Goal: Information Seeking & Learning: Check status

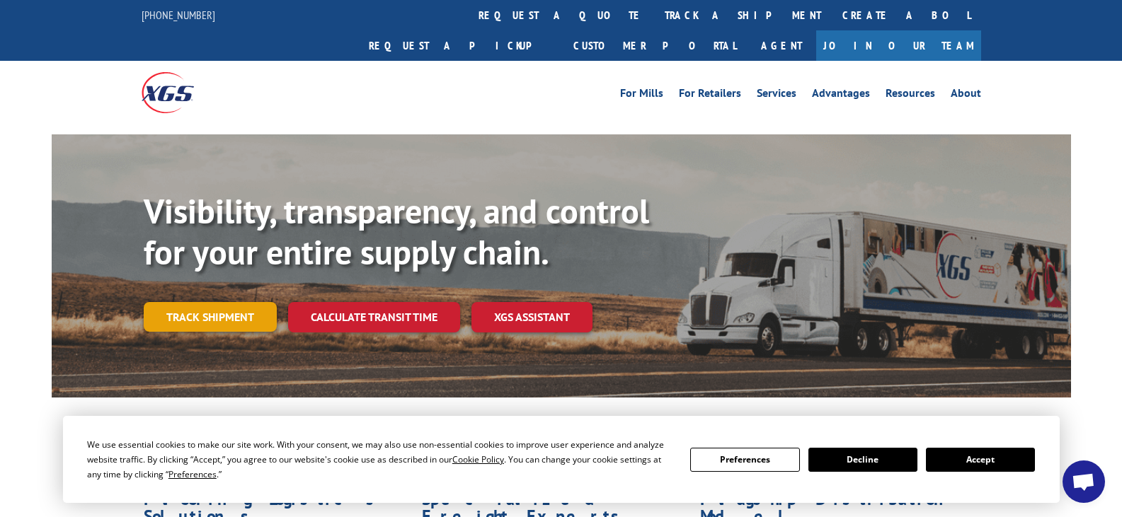
click at [190, 302] on link "Track shipment" at bounding box center [210, 317] width 133 height 30
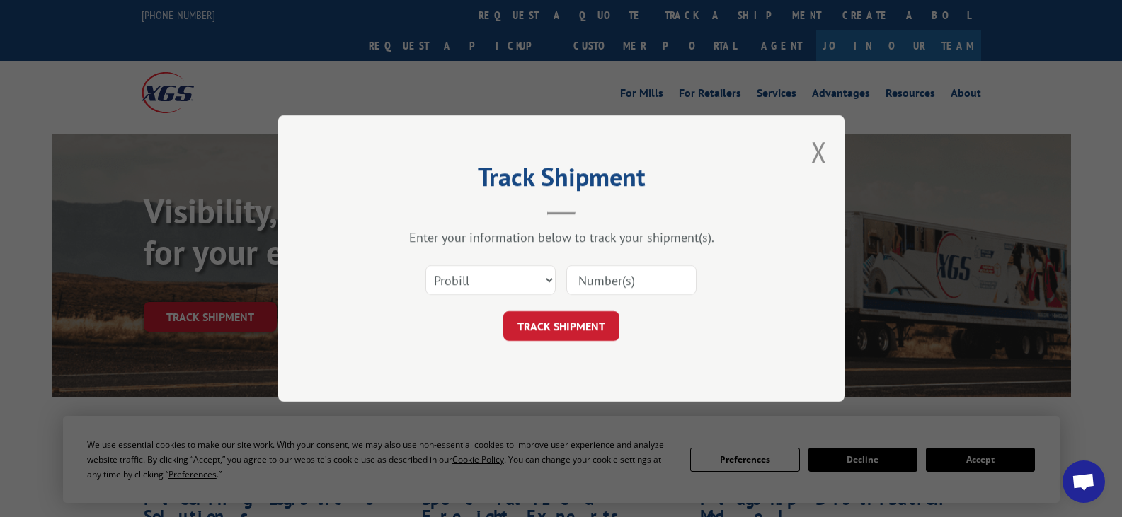
click at [620, 282] on input at bounding box center [631, 280] width 130 height 30
paste input "2556047"
type input "2556047"
click at [585, 330] on button "TRACK SHIPMENT" at bounding box center [561, 326] width 116 height 30
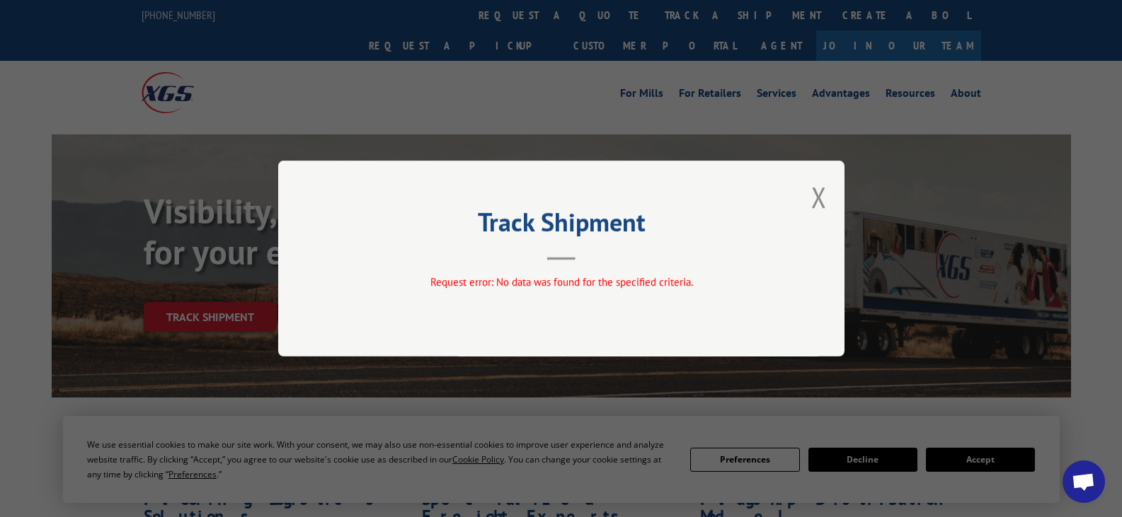
click at [807, 201] on div "Track Shipment Request error: No data was found for the specified criteria." at bounding box center [561, 259] width 566 height 196
click at [821, 200] on button "Close modal" at bounding box center [819, 197] width 16 height 38
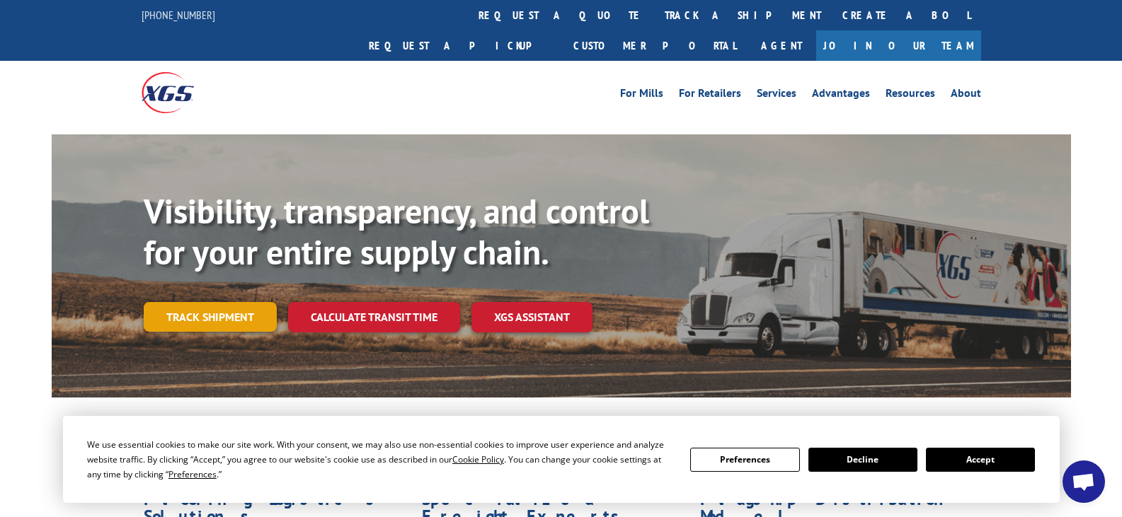
click at [226, 302] on link "Track shipment" at bounding box center [210, 317] width 133 height 30
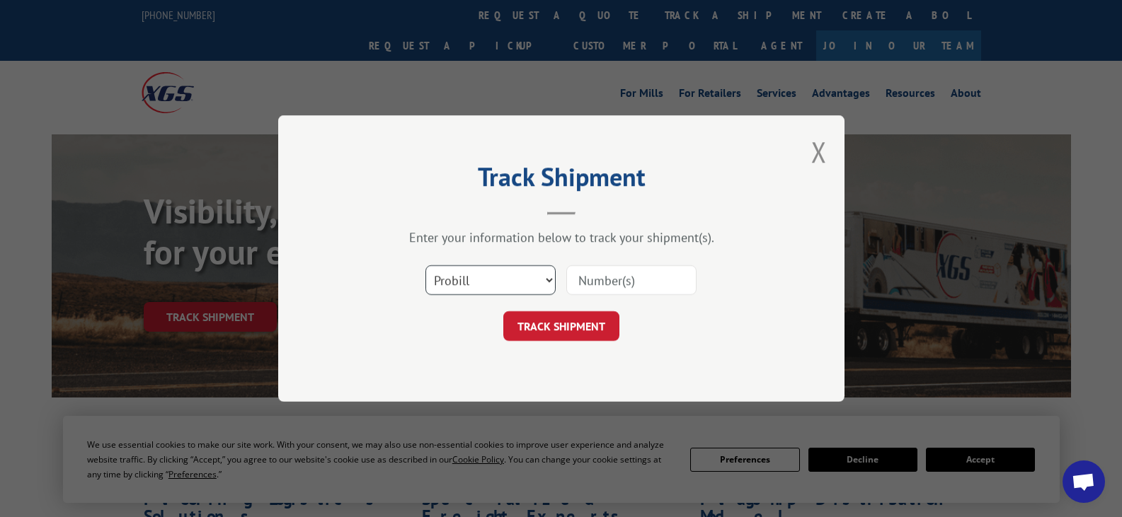
click at [510, 276] on select "Select category... Probill BOL PO" at bounding box center [490, 280] width 130 height 30
select select "po"
click at [425, 265] on select "Select category... Probill BOL PO" at bounding box center [490, 280] width 130 height 30
click at [603, 286] on input at bounding box center [631, 280] width 130 height 30
paste input "21559872"
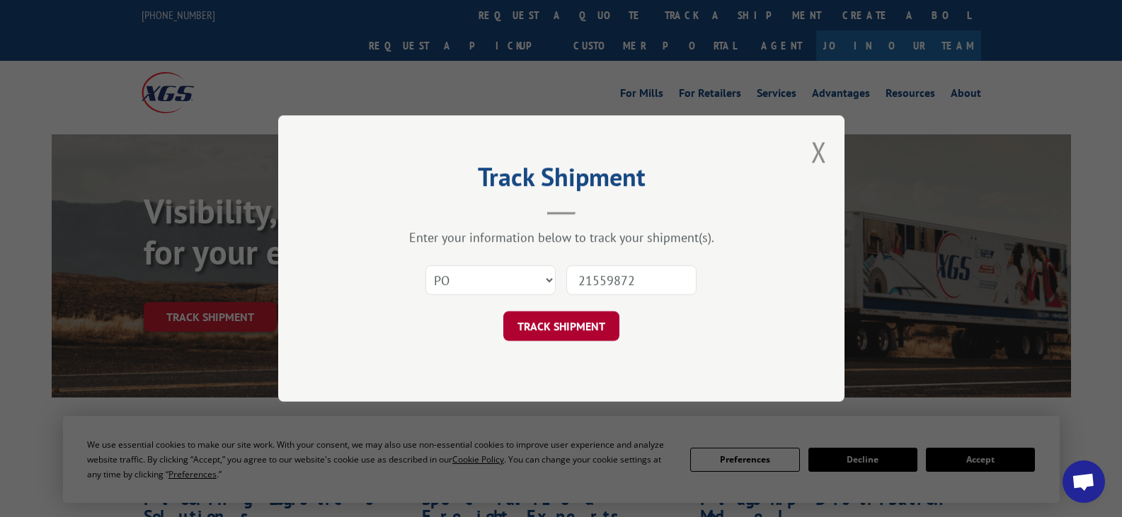
type input "21559872"
click at [600, 335] on button "TRACK SHIPMENT" at bounding box center [561, 326] width 116 height 30
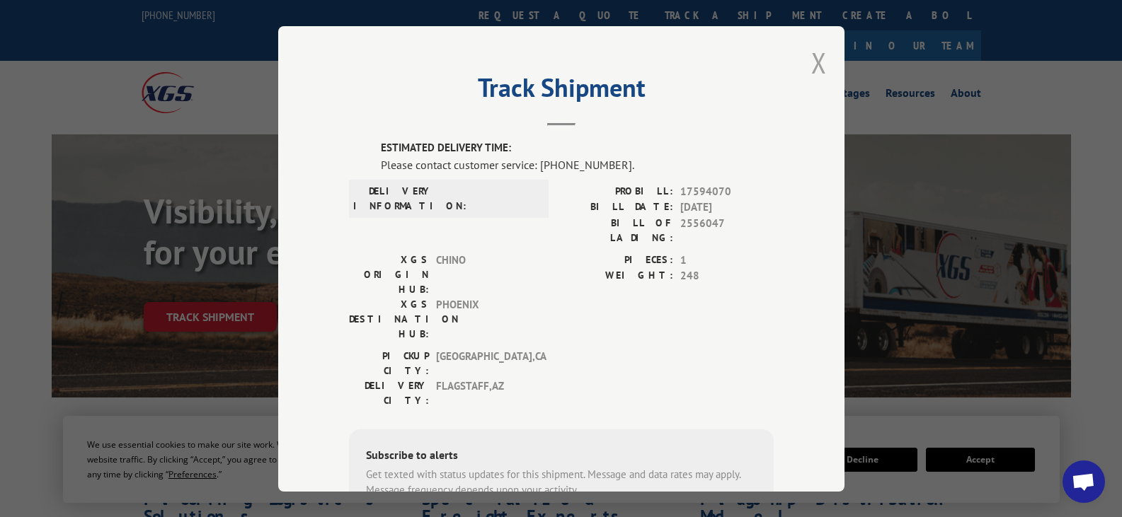
click at [811, 70] on button "Close modal" at bounding box center [819, 63] width 16 height 38
